Goal: Task Accomplishment & Management: Manage account settings

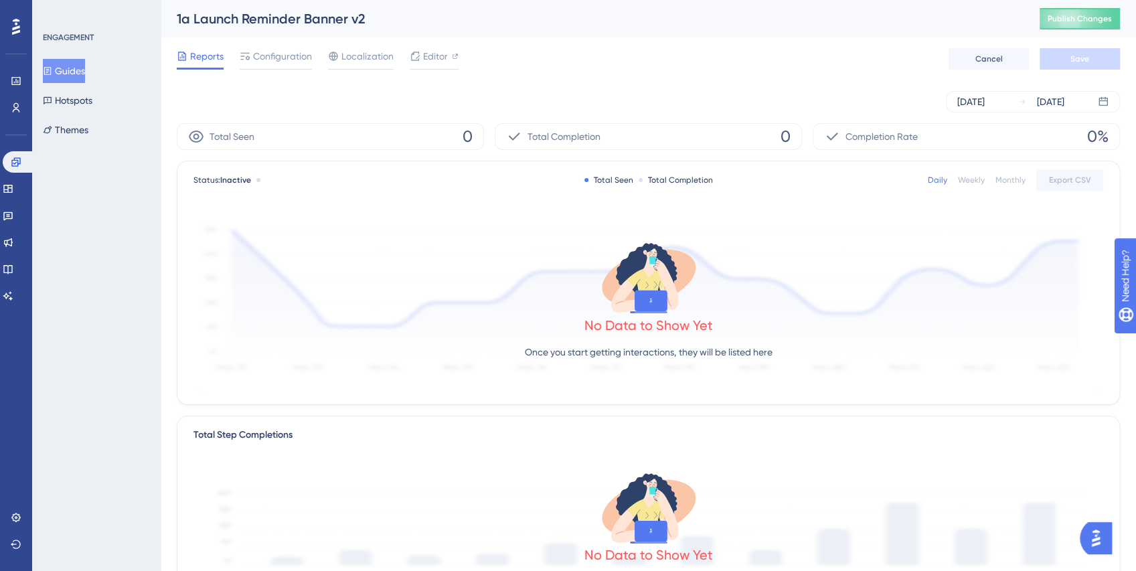
click at [60, 78] on button "Guides" at bounding box center [64, 71] width 42 height 24
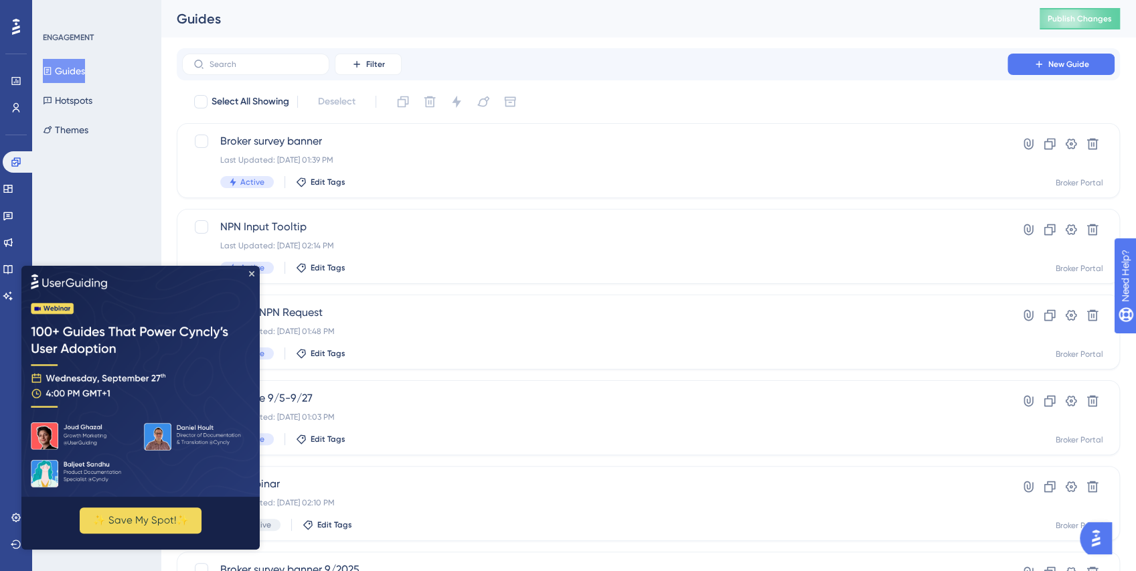
click at [117, 198] on div "ENGAGEMENT Guides Hotspots Themes" at bounding box center [96, 285] width 129 height 571
click at [252, 273] on icon "Close Preview" at bounding box center [251, 273] width 5 height 5
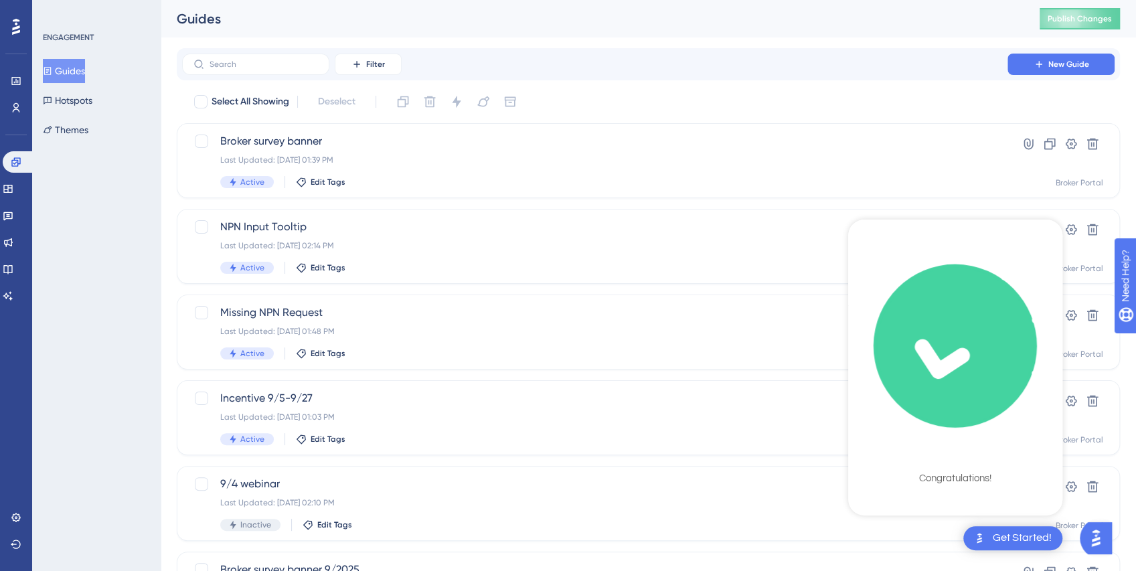
click at [952, 402] on icon "checklist loading" at bounding box center [956, 347] width 190 height 190
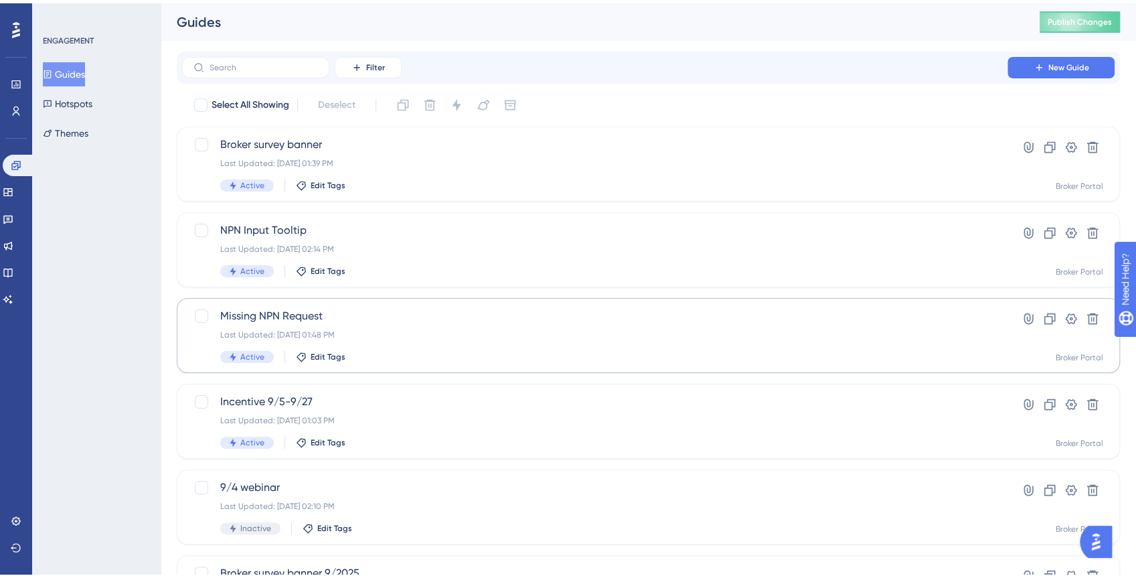
scroll to position [295, 0]
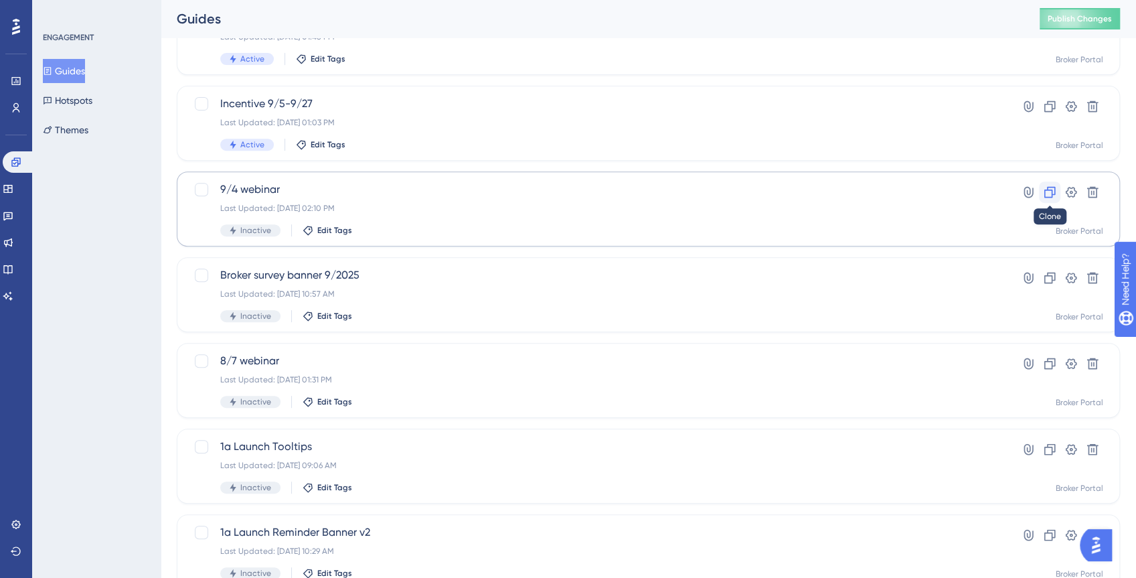
click at [1054, 192] on icon at bounding box center [1049, 192] width 13 height 13
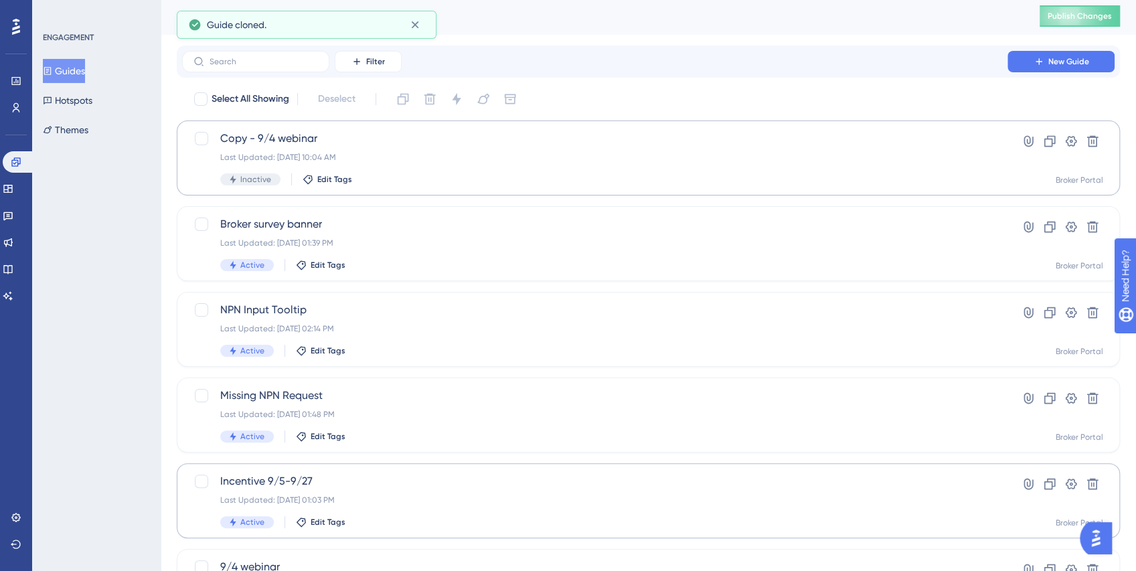
scroll to position [0, 0]
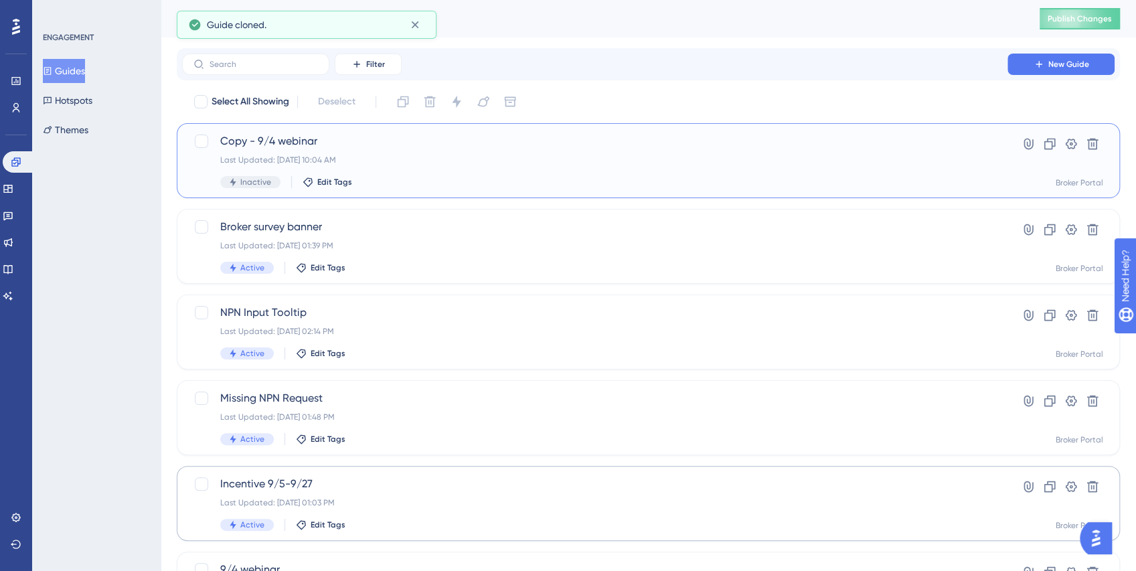
click at [304, 143] on span "Copy - 9/4 webinar" at bounding box center [594, 141] width 749 height 16
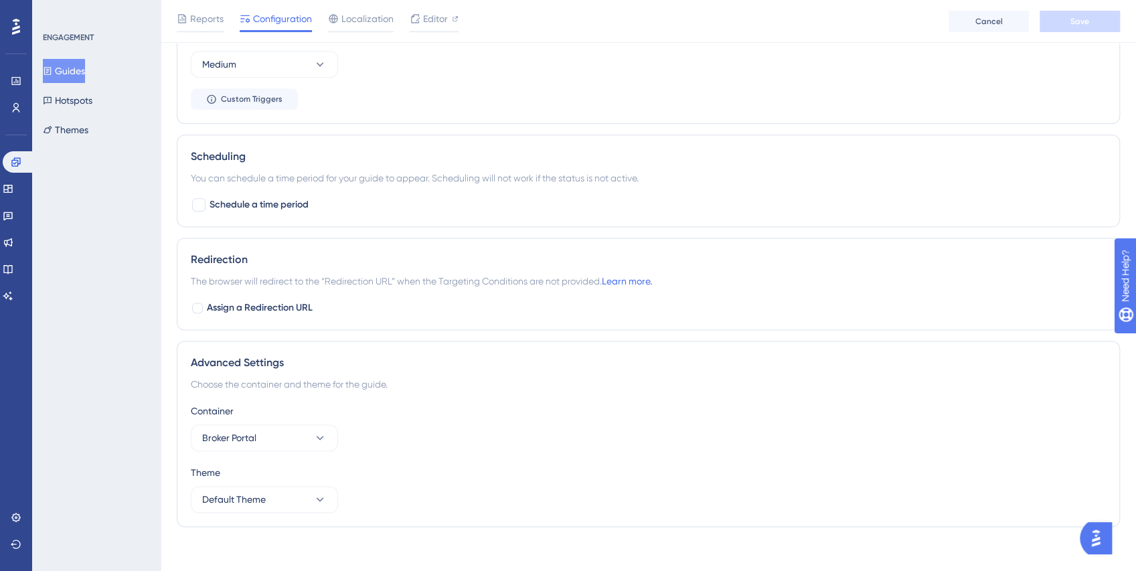
scroll to position [1062, 0]
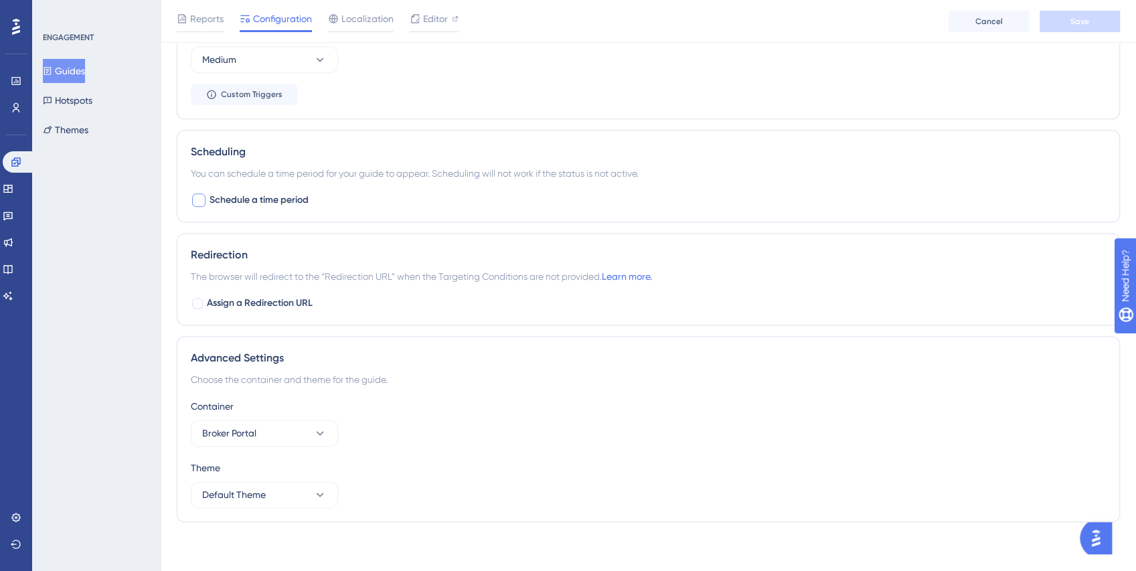
click at [202, 194] on div at bounding box center [198, 200] width 13 height 13
checkbox input "true"
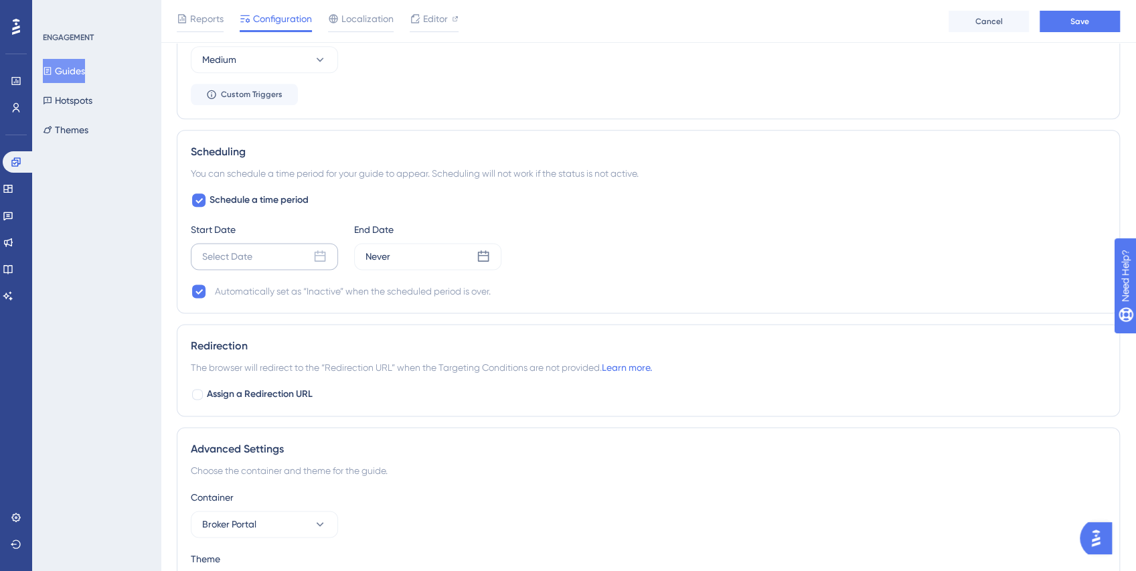
click at [321, 256] on icon at bounding box center [319, 256] width 13 height 13
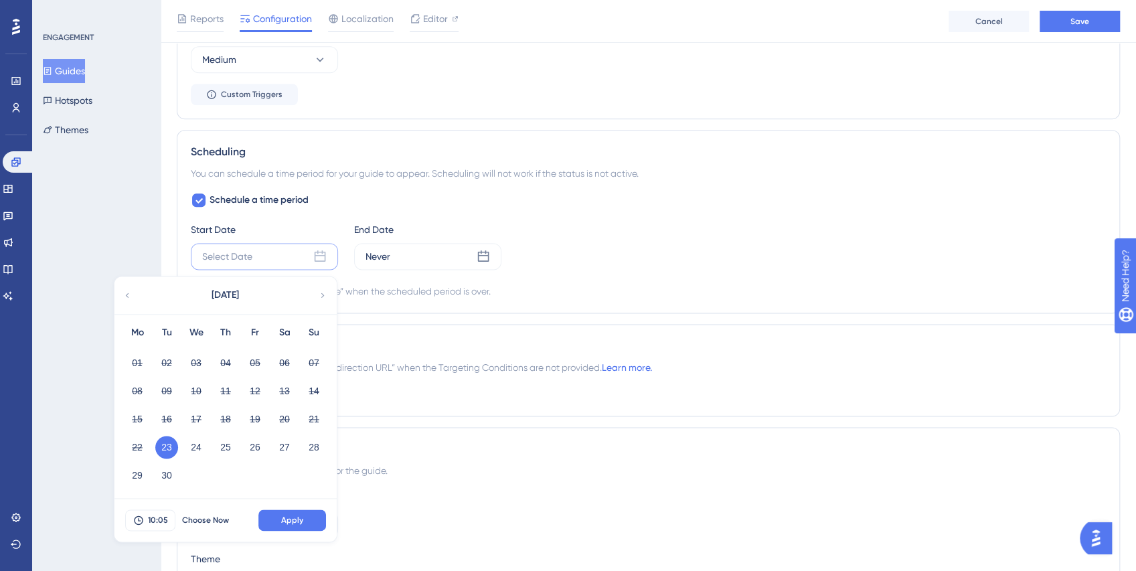
click at [168, 446] on button "23" at bounding box center [166, 447] width 23 height 23
click at [159, 516] on span "10:05" at bounding box center [158, 520] width 20 height 11
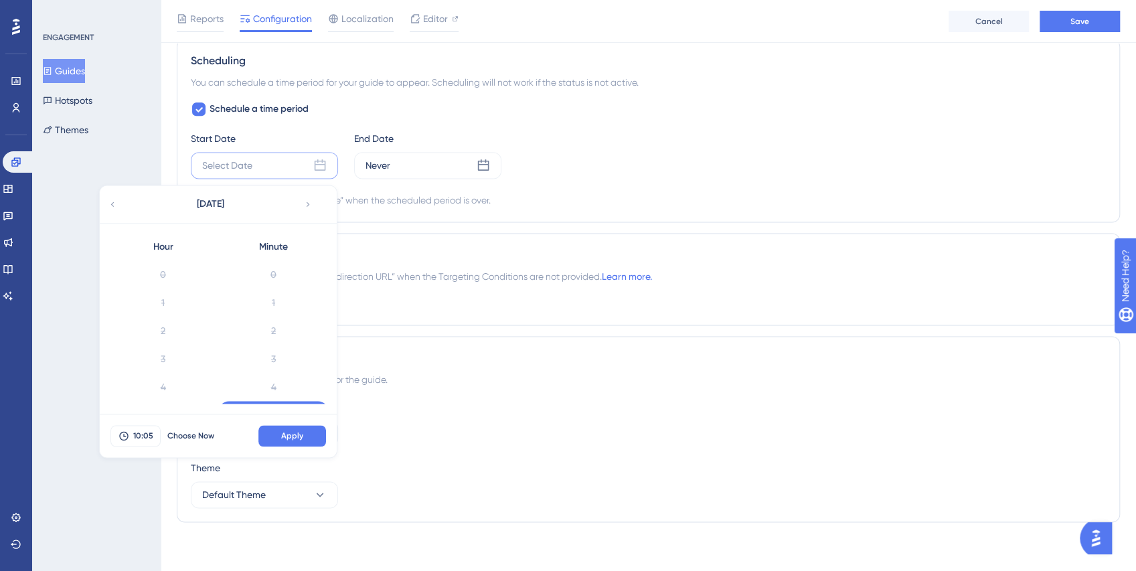
scroll to position [83, 0]
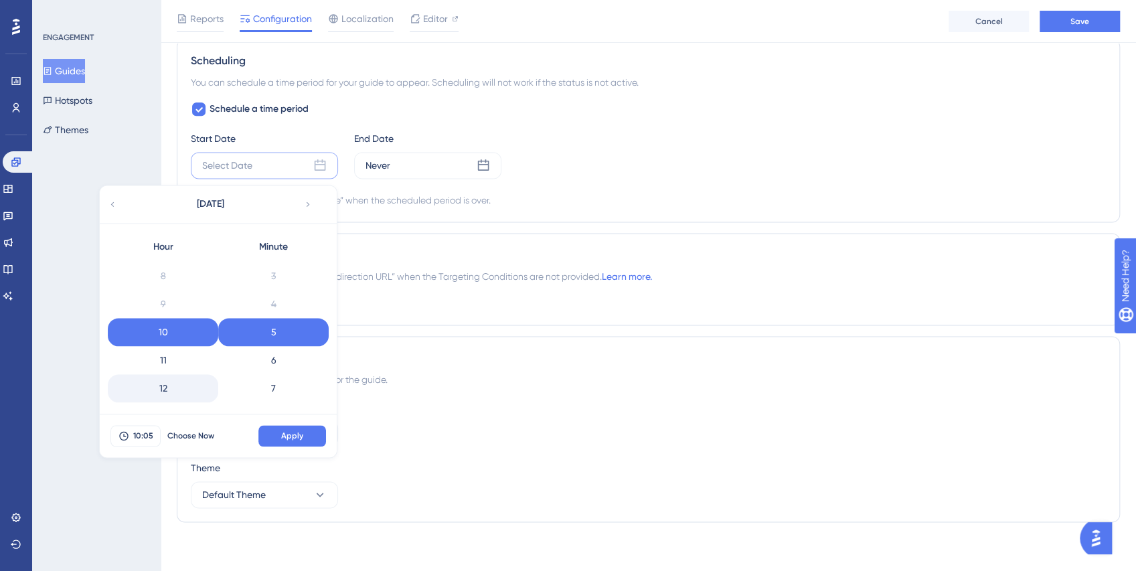
click at [157, 393] on div "12" at bounding box center [163, 388] width 110 height 28
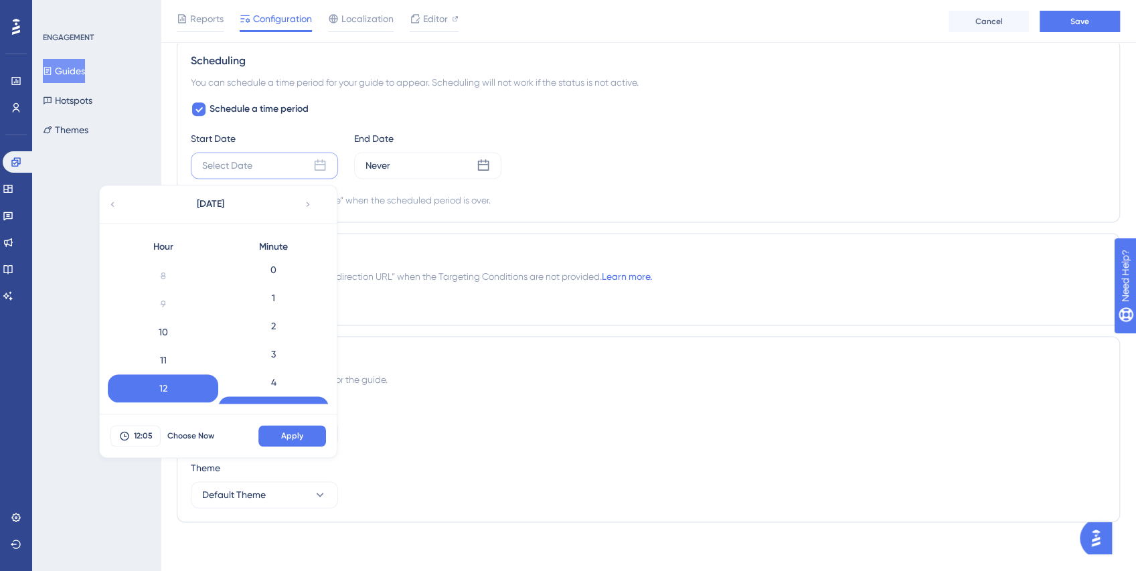
scroll to position [0, 0]
click at [274, 274] on div "0" at bounding box center [273, 275] width 110 height 28
click at [289, 436] on span "Apply" at bounding box center [292, 436] width 22 height 11
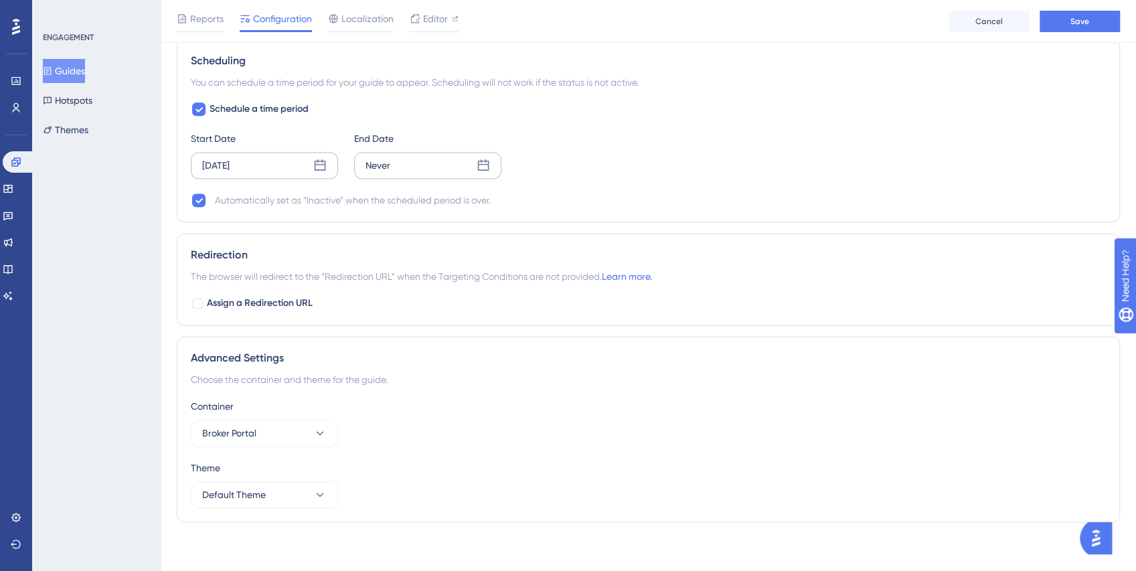
click at [404, 167] on div "Never" at bounding box center [427, 165] width 147 height 27
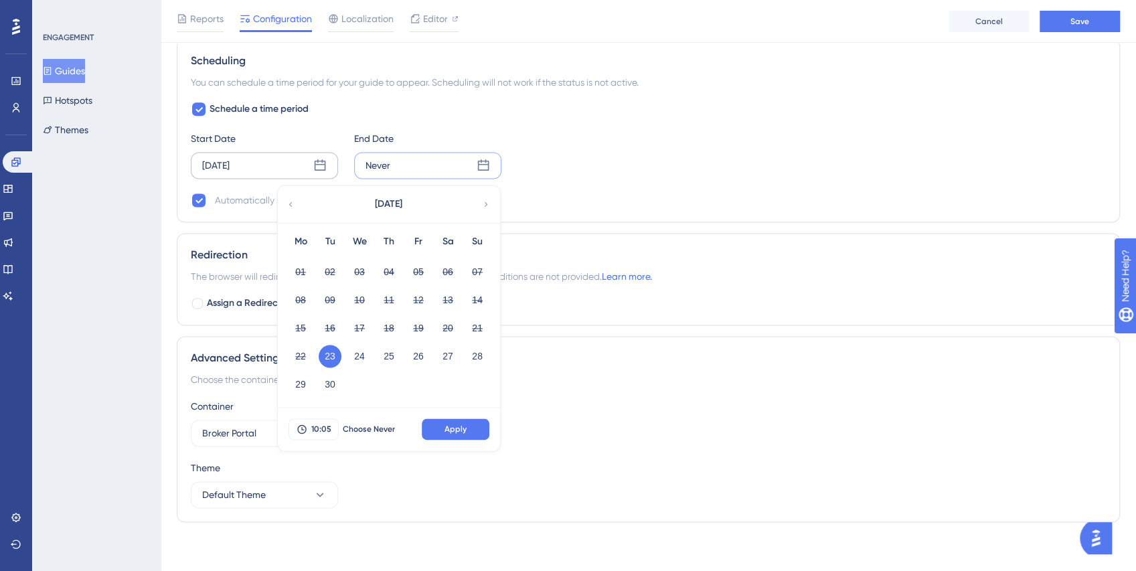
click at [488, 202] on icon at bounding box center [486, 204] width 9 height 12
click at [390, 264] on button "02" at bounding box center [389, 272] width 23 height 23
click at [324, 424] on span "10:05" at bounding box center [321, 429] width 20 height 11
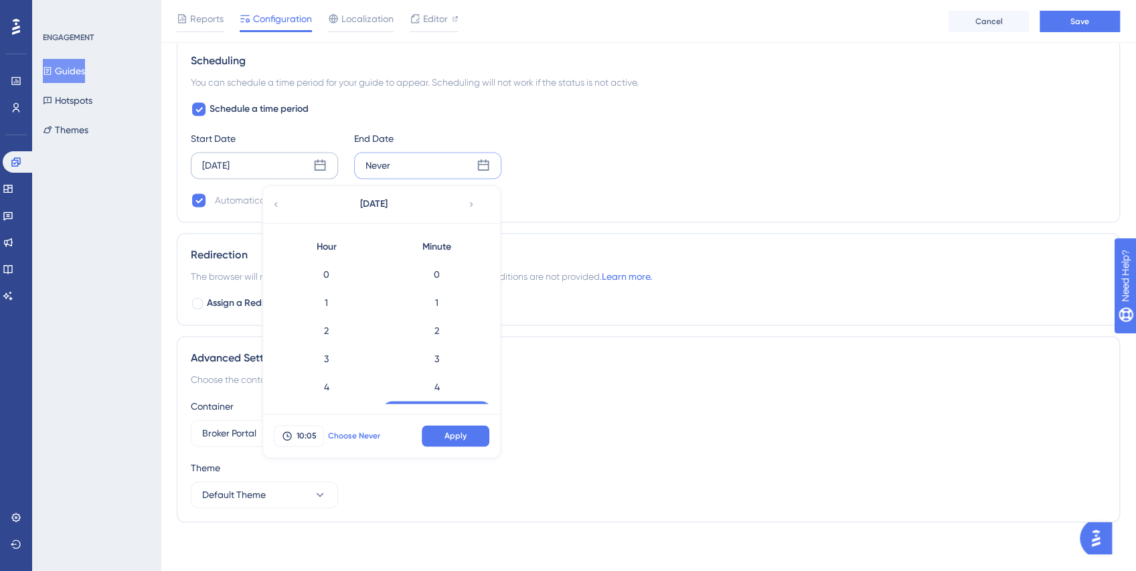
scroll to position [83, 0]
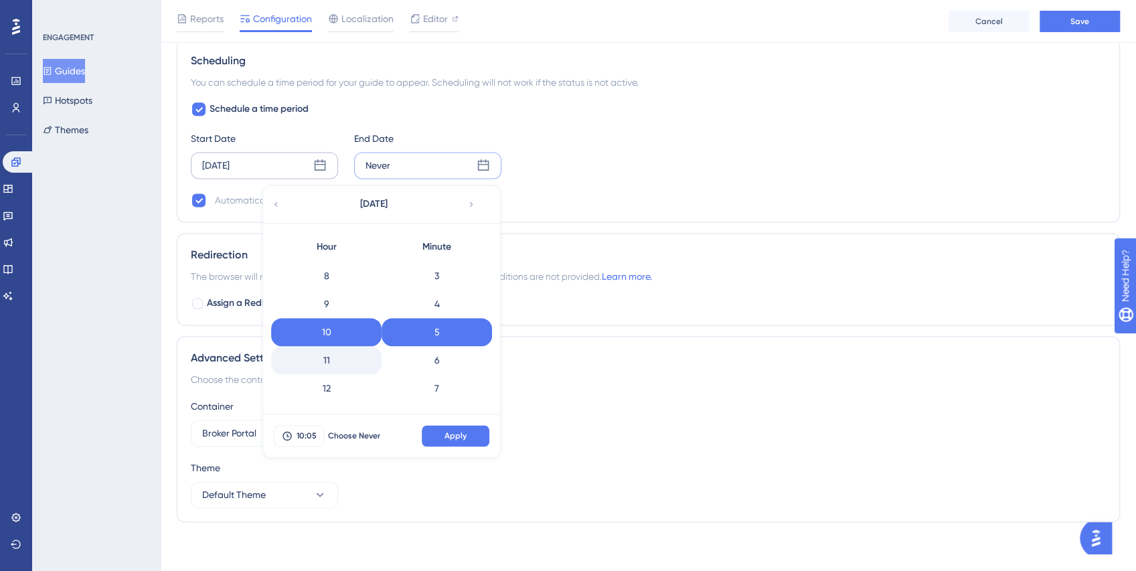
click at [338, 356] on div "11" at bounding box center [326, 360] width 110 height 28
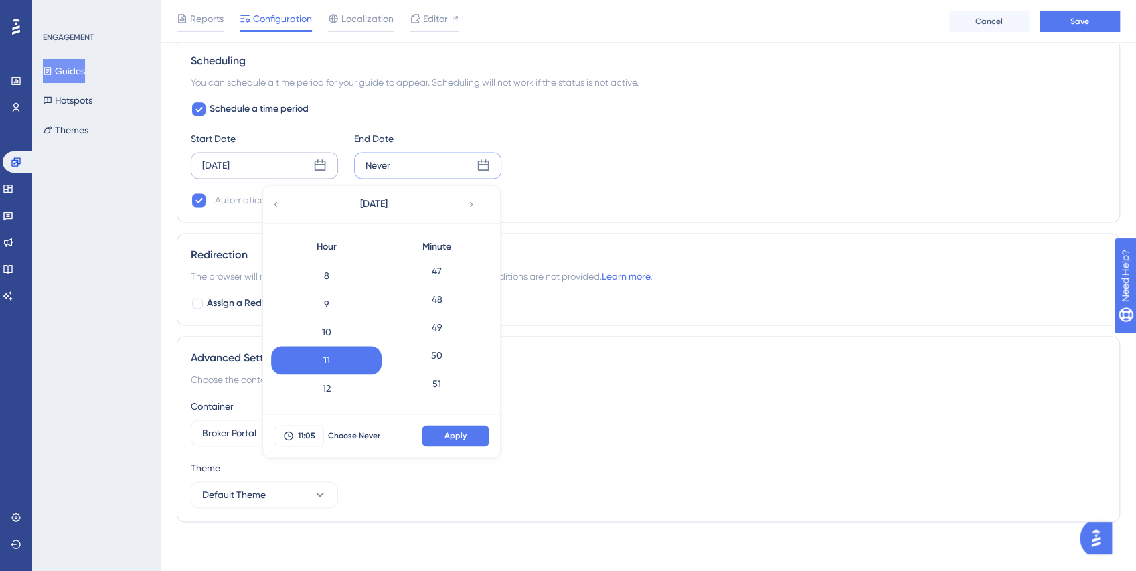
scroll to position [1544, 0]
click at [435, 388] on div "59" at bounding box center [437, 390] width 110 height 28
click at [441, 431] on button "Apply" at bounding box center [456, 435] width 68 height 21
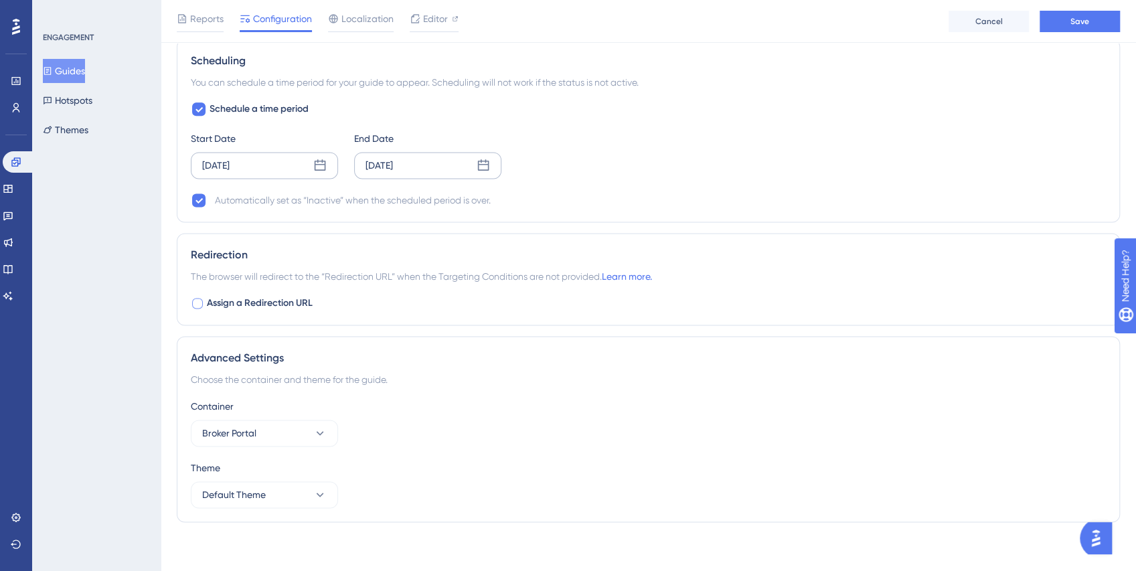
click at [200, 300] on div at bounding box center [197, 303] width 11 height 11
checkbox input "true"
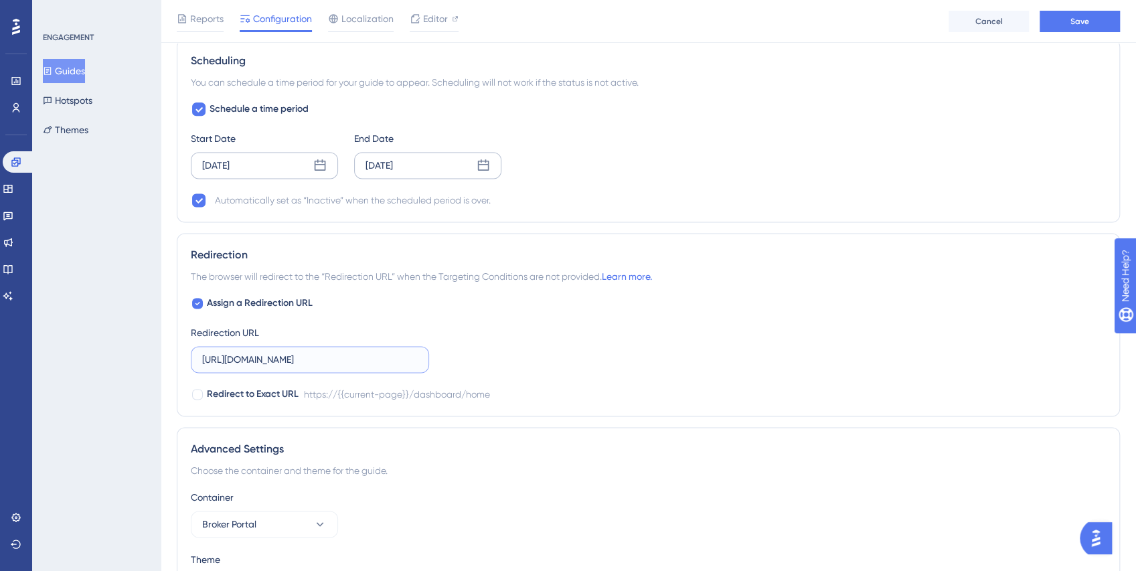
click at [280, 352] on input "https://broker-test.thimble.com/dashboard/home" at bounding box center [310, 359] width 216 height 15
click at [279, 352] on input "https://broker-test.thimble.com/dashboard/home" at bounding box center [310, 359] width 216 height 15
click at [291, 352] on input "https://broker-test.thimble.com/dashboard/home" at bounding box center [310, 359] width 216 height 15
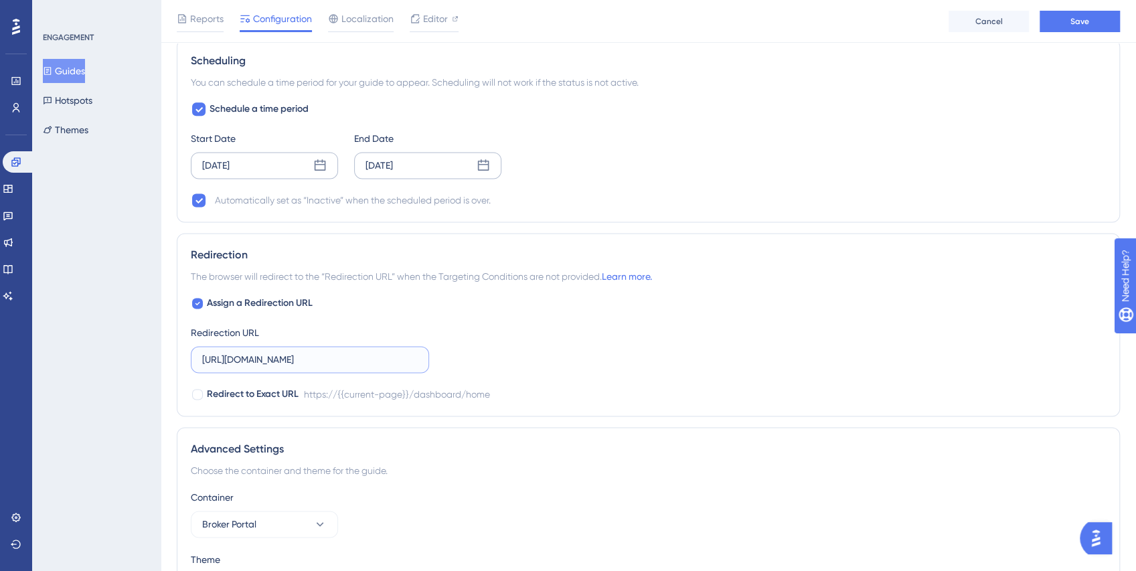
click at [291, 352] on input "https://broker-test.thimble.com/dashboard/home" at bounding box center [310, 359] width 216 height 15
click at [519, 352] on div "Assign a Redirection URL Redirection URL https://broker-test.thimble.com/dashbo…" at bounding box center [648, 348] width 915 height 107
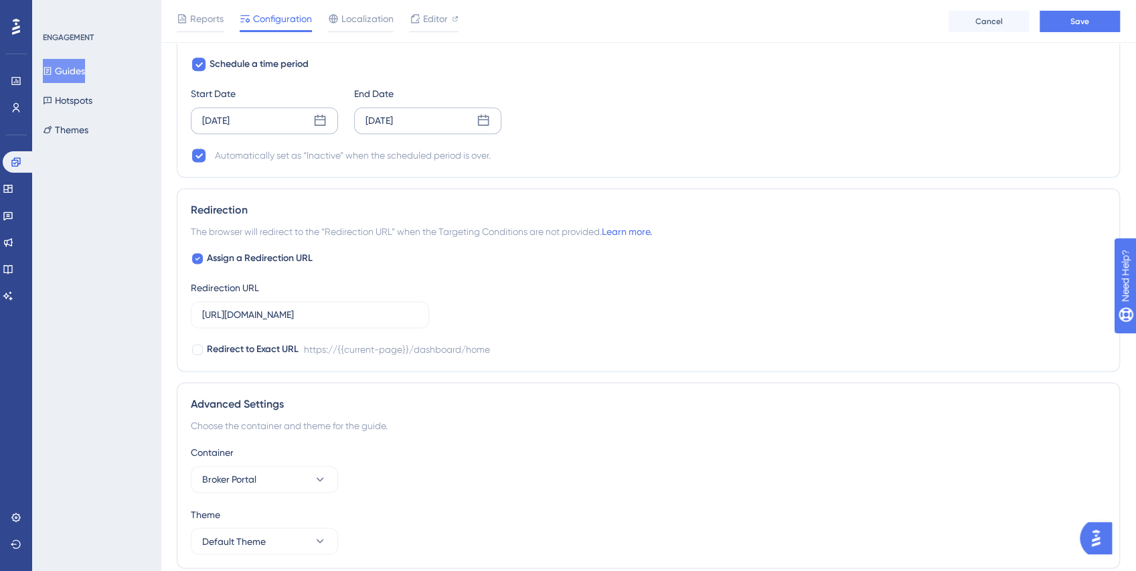
scroll to position [1244, 0]
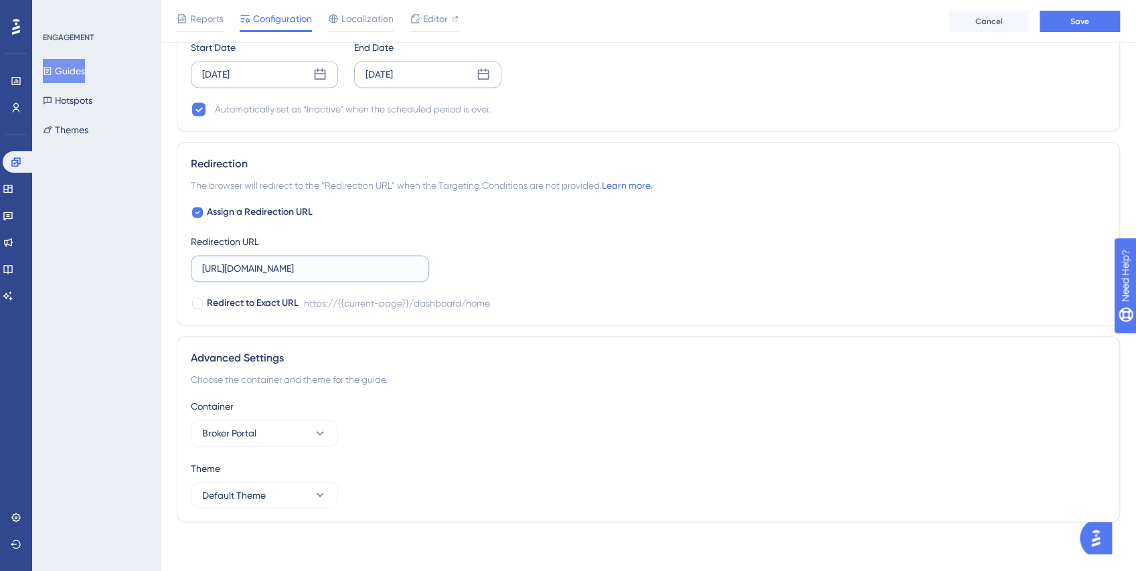
click at [363, 266] on input "https://broker-test.thimble.com/dashboard/home" at bounding box center [310, 268] width 216 height 15
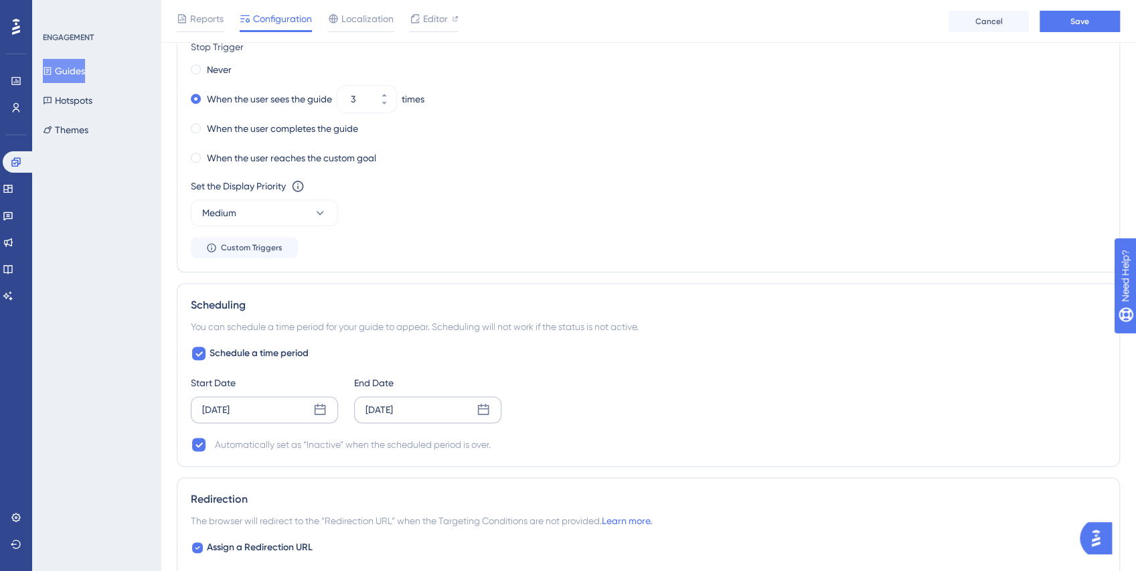
scroll to position [1116, 0]
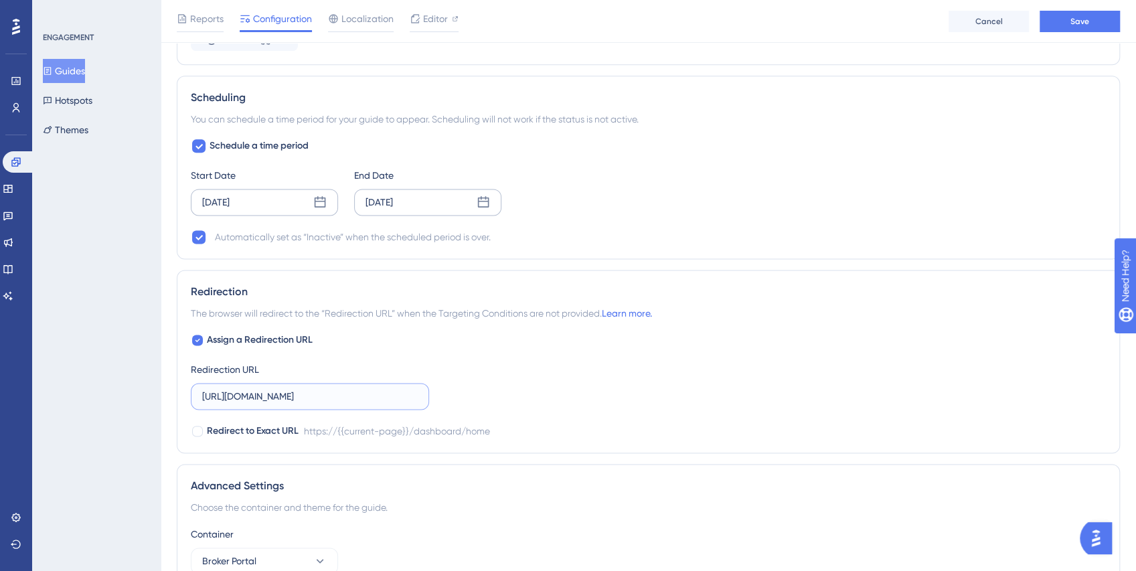
paste input "us06web.zoom.us/webinar/register/5817363931577/WN_SENM8XtrQraaN1Z8KBjzUA"
type input "https://us06web.zoom.us/webinar/register/5817363931577/WN_SENM8XtrQraaN1Z8KBjzUA"
click at [583, 363] on div "Assign a Redirection URL Redirection URL https://us06web.zoom.us/webinar/regist…" at bounding box center [648, 385] width 915 height 107
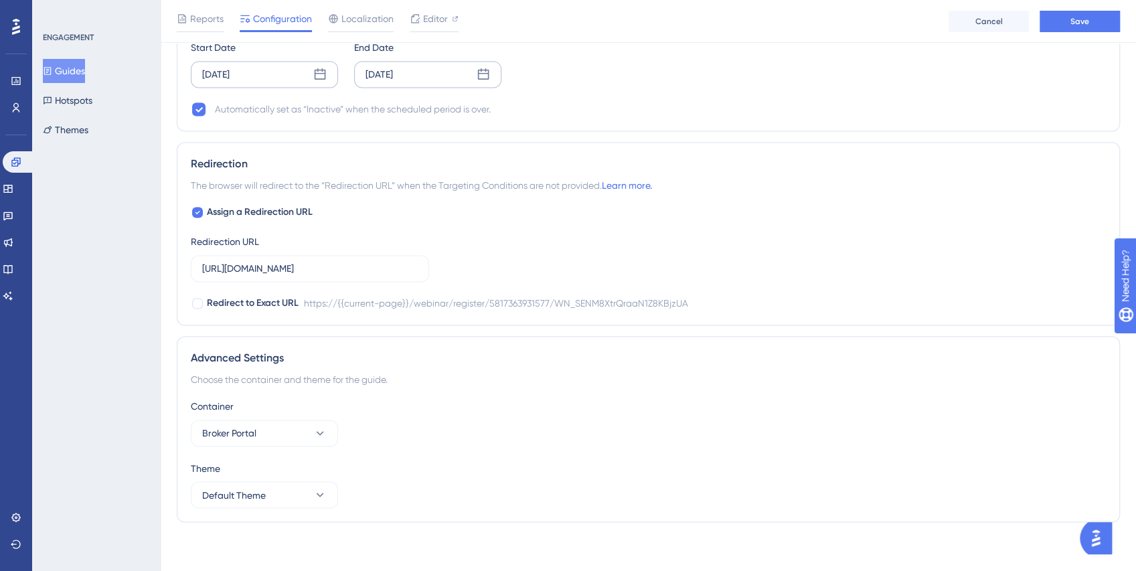
scroll to position [1244, 0]
click at [774, 282] on div "Assign a Redirection URL Redirection URL https://us06web.zoom.us/webinar/regist…" at bounding box center [648, 257] width 915 height 107
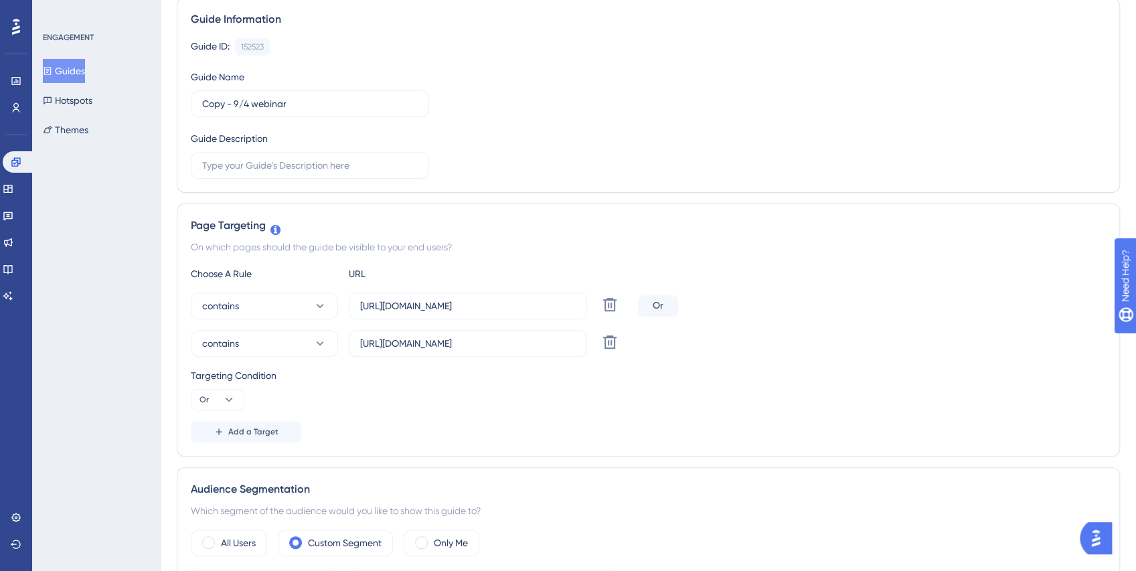
scroll to position [0, 0]
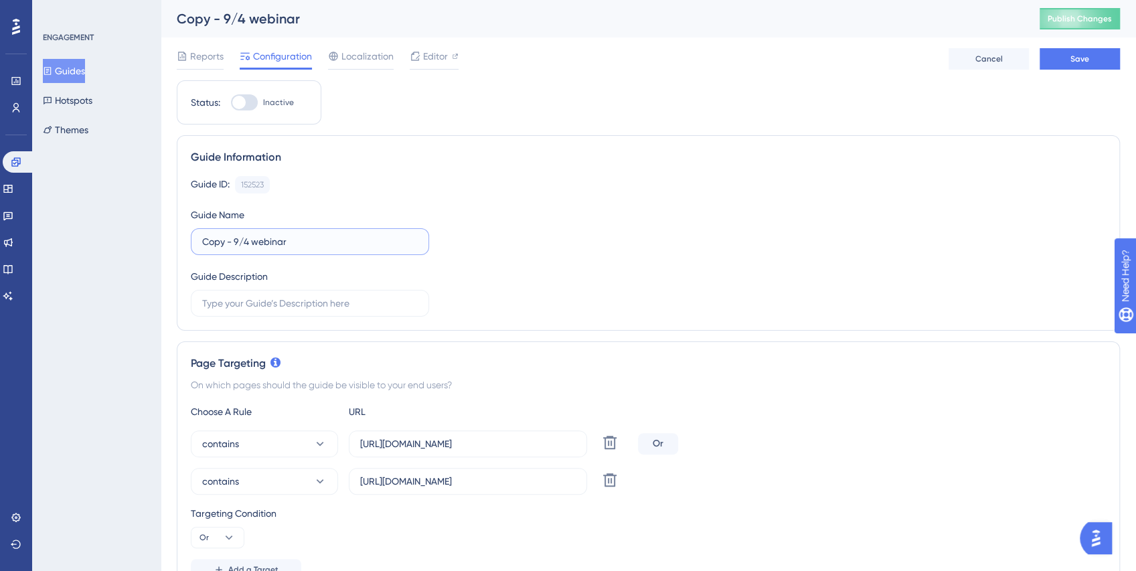
click at [240, 240] on input "Copy - 9/4 webinar" at bounding box center [310, 241] width 216 height 15
drag, startPoint x: 249, startPoint y: 242, endPoint x: 196, endPoint y: 243, distance: 53.6
click at [196, 243] on label "Copy - 9/4 webinar" at bounding box center [310, 241] width 238 height 27
type input "10/2 webinar"
click at [586, 244] on div "Guide ID: 152523 Copy Guide Name 10/2 webinar Guide Description" at bounding box center [648, 246] width 915 height 141
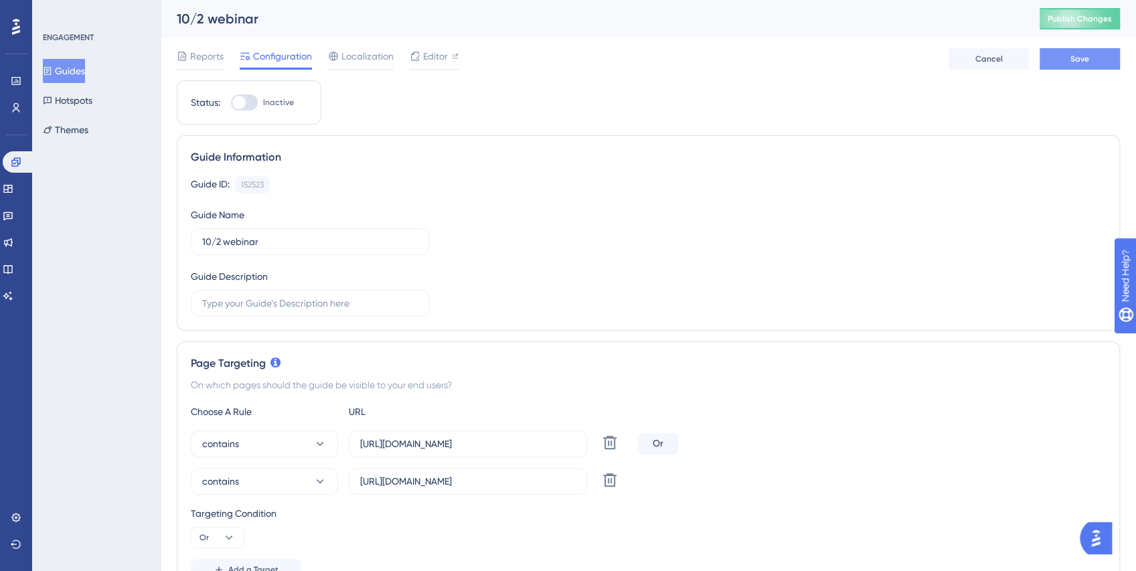
click at [1069, 60] on button "Save" at bounding box center [1080, 58] width 80 height 21
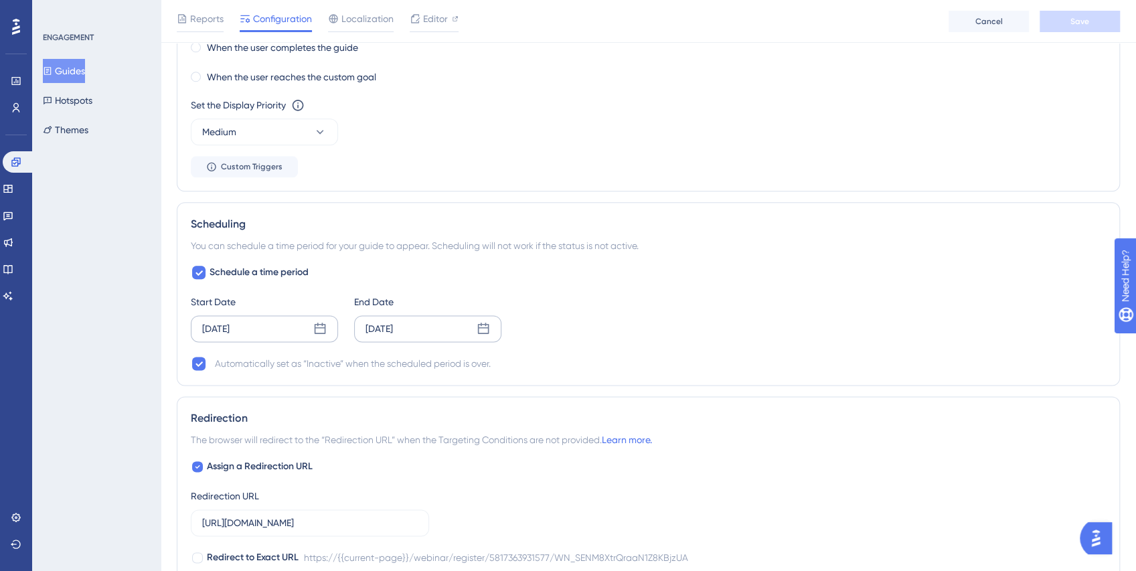
scroll to position [985, 0]
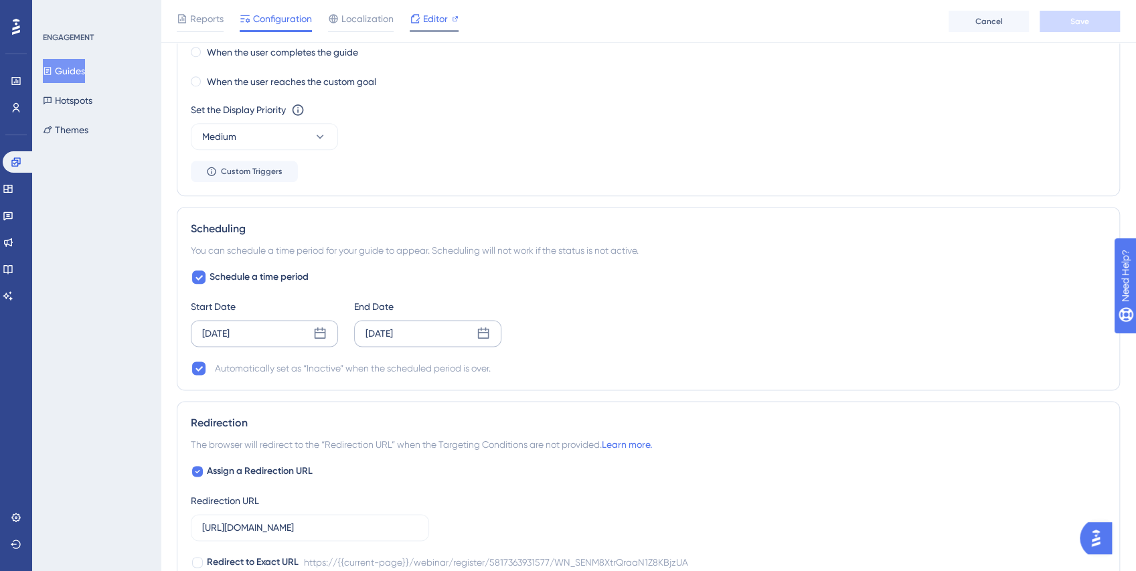
click at [420, 19] on div "Editor" at bounding box center [434, 19] width 49 height 16
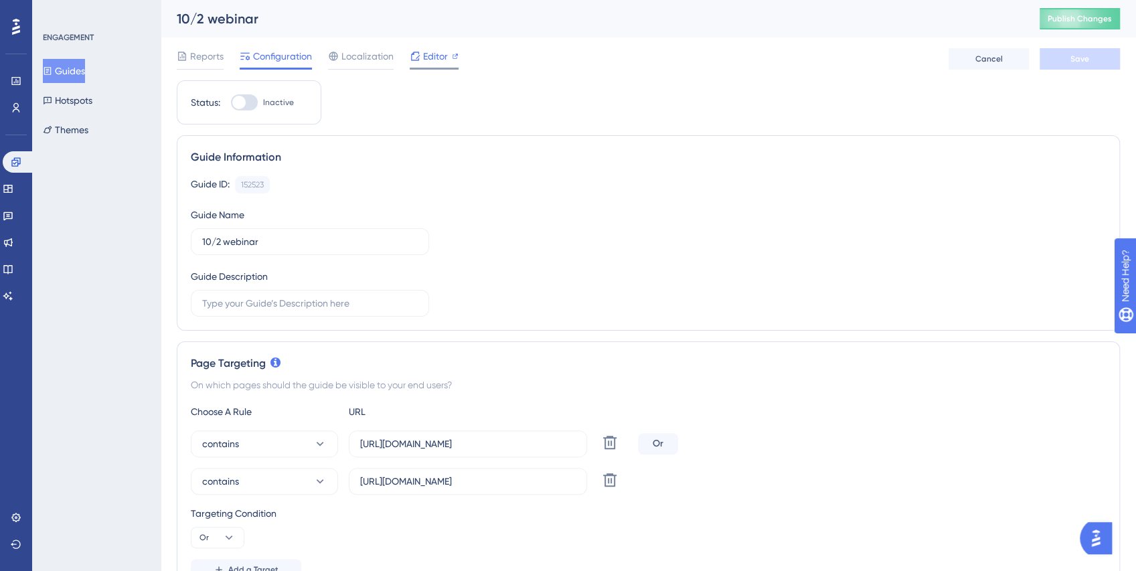
click at [453, 64] on div at bounding box center [455, 56] width 7 height 16
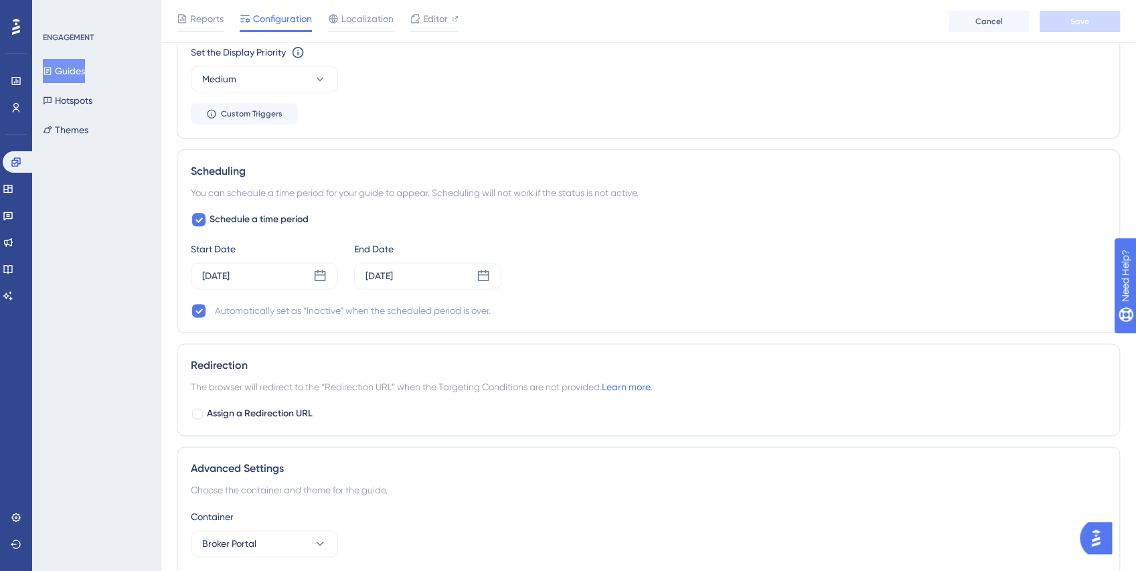
scroll to position [1153, 0]
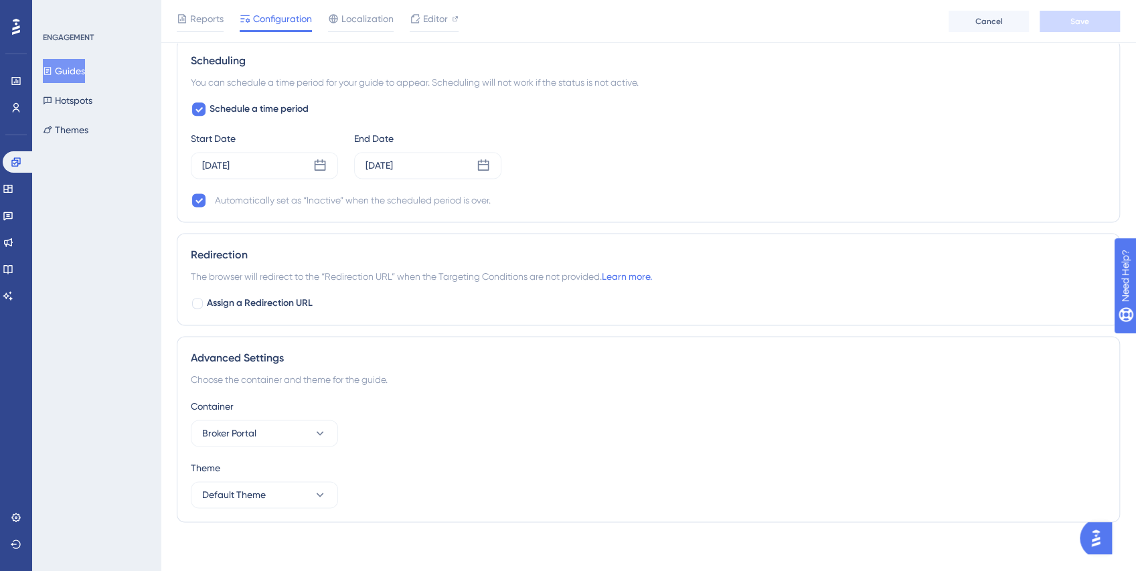
click at [50, 174] on div "ENGAGEMENT Guides Hotspots Themes" at bounding box center [96, 285] width 129 height 571
click at [7, 205] on div "Feedback" at bounding box center [16, 215] width 27 height 21
click at [13, 183] on icon at bounding box center [8, 188] width 11 height 11
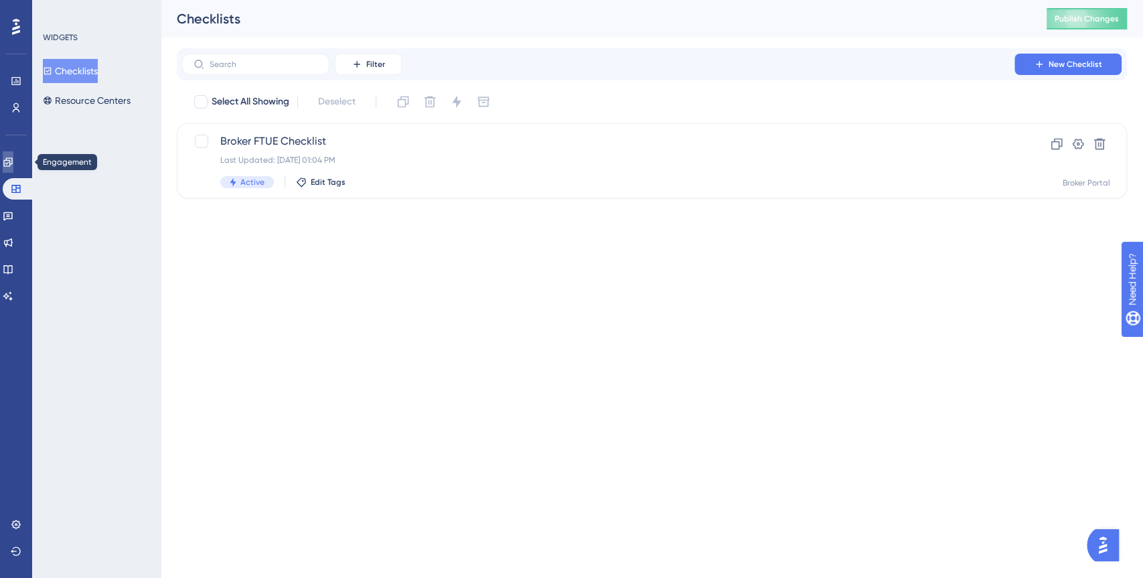
click at [13, 165] on icon at bounding box center [8, 162] width 11 height 11
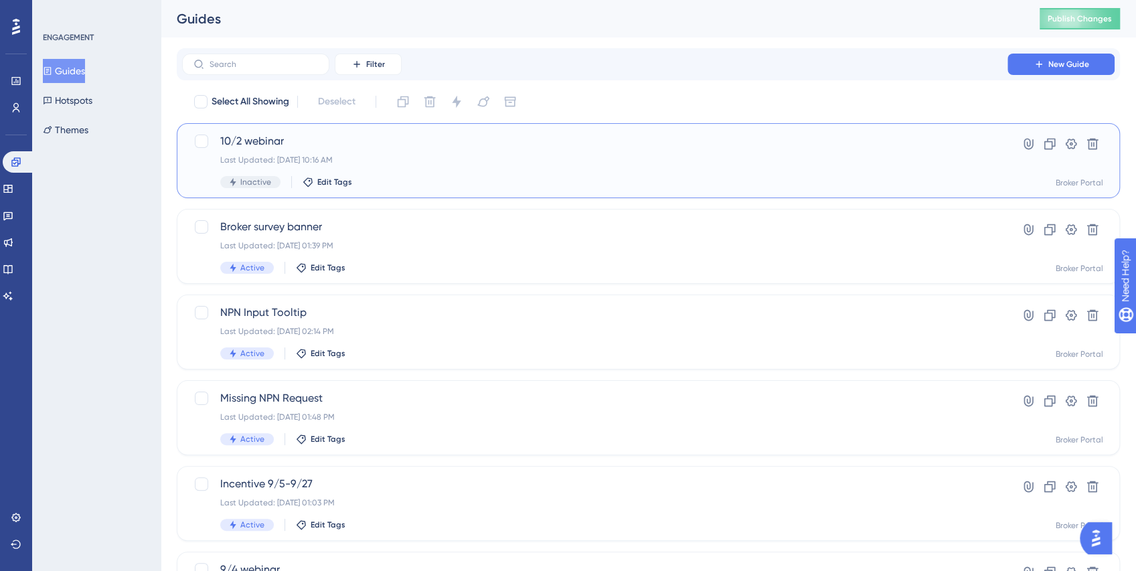
click at [431, 153] on div "10/2 webinar Last Updated: Sep 23 2025, 10:16 AM Inactive Edit Tags" at bounding box center [594, 160] width 749 height 55
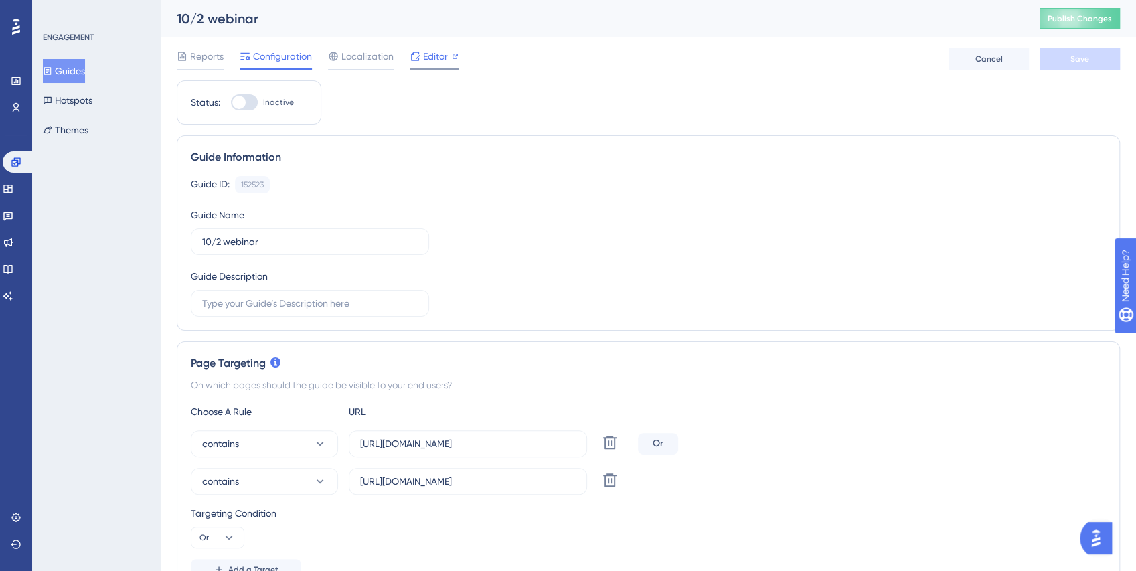
click at [432, 52] on span "Editor" at bounding box center [435, 56] width 25 height 16
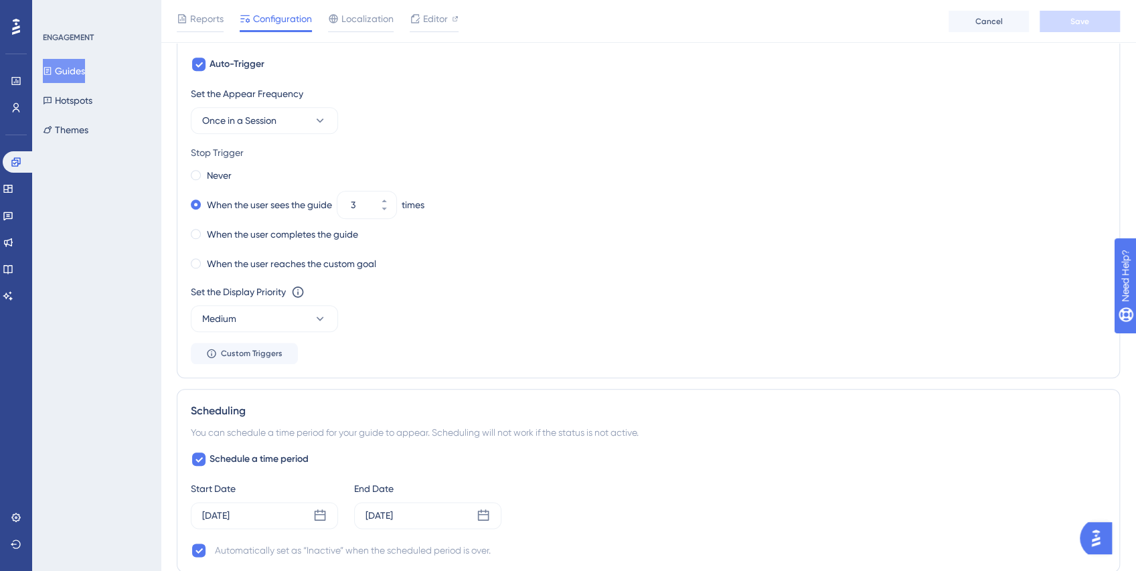
scroll to position [1101, 0]
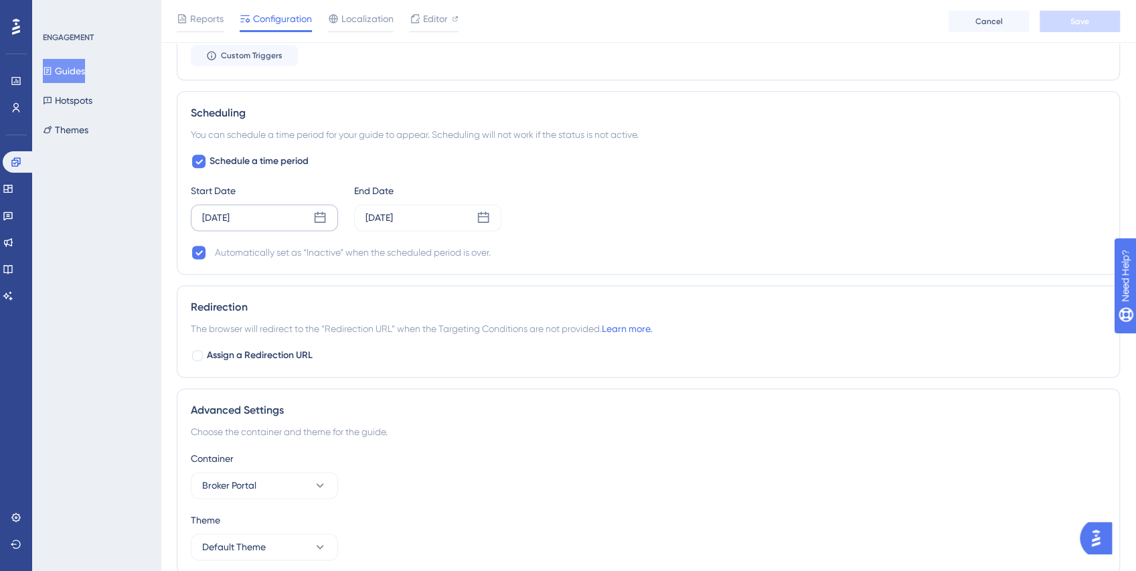
click at [276, 218] on div "Sep 23 2025" at bounding box center [264, 217] width 147 height 27
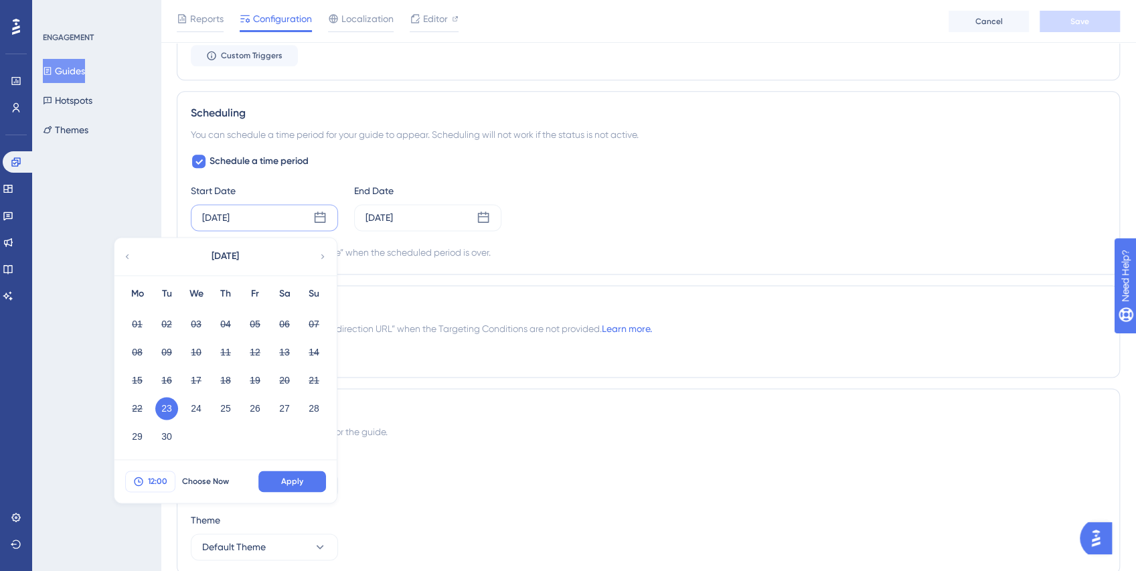
click at [154, 479] on span "12:00" at bounding box center [157, 481] width 19 height 11
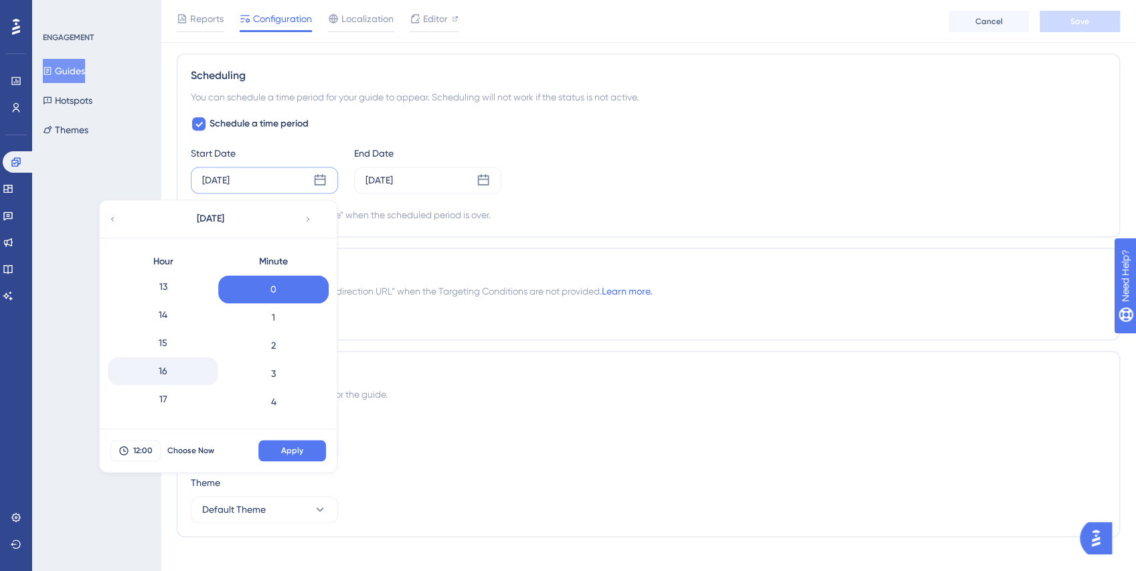
scroll to position [371, 0]
click at [175, 313] on div "14" at bounding box center [163, 312] width 110 height 28
click at [282, 450] on span "Apply" at bounding box center [292, 450] width 22 height 11
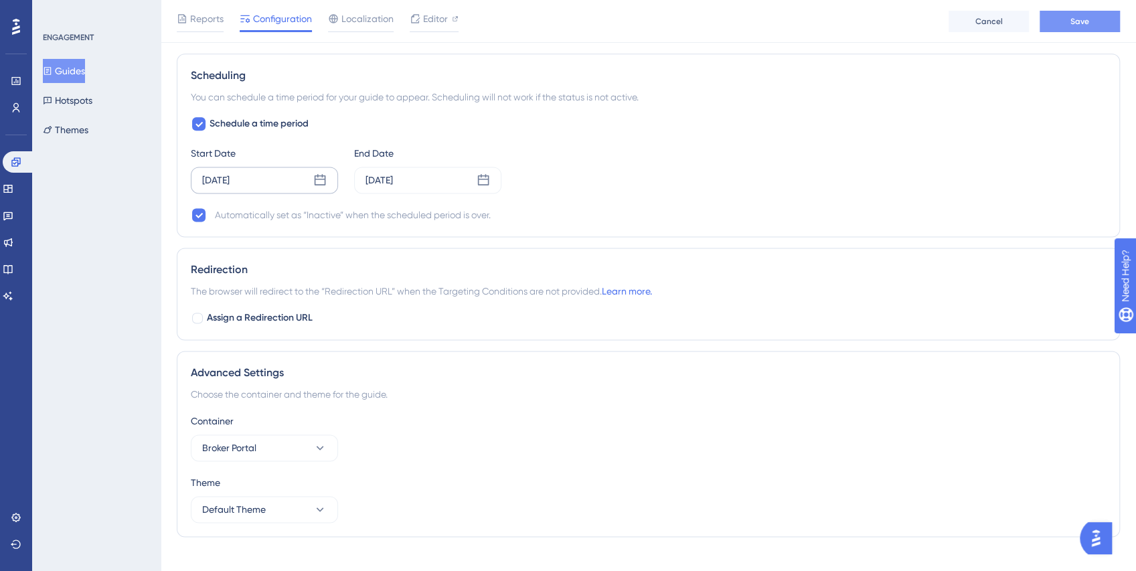
click at [1081, 23] on span "Save" at bounding box center [1080, 21] width 19 height 11
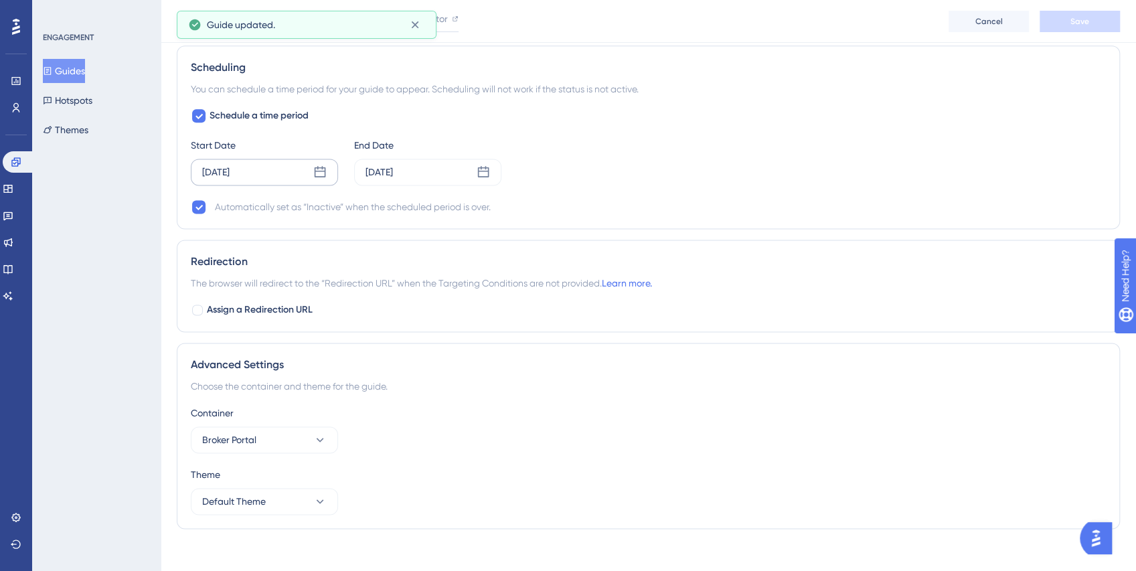
scroll to position [1153, 0]
